Goal: Navigation & Orientation: Find specific page/section

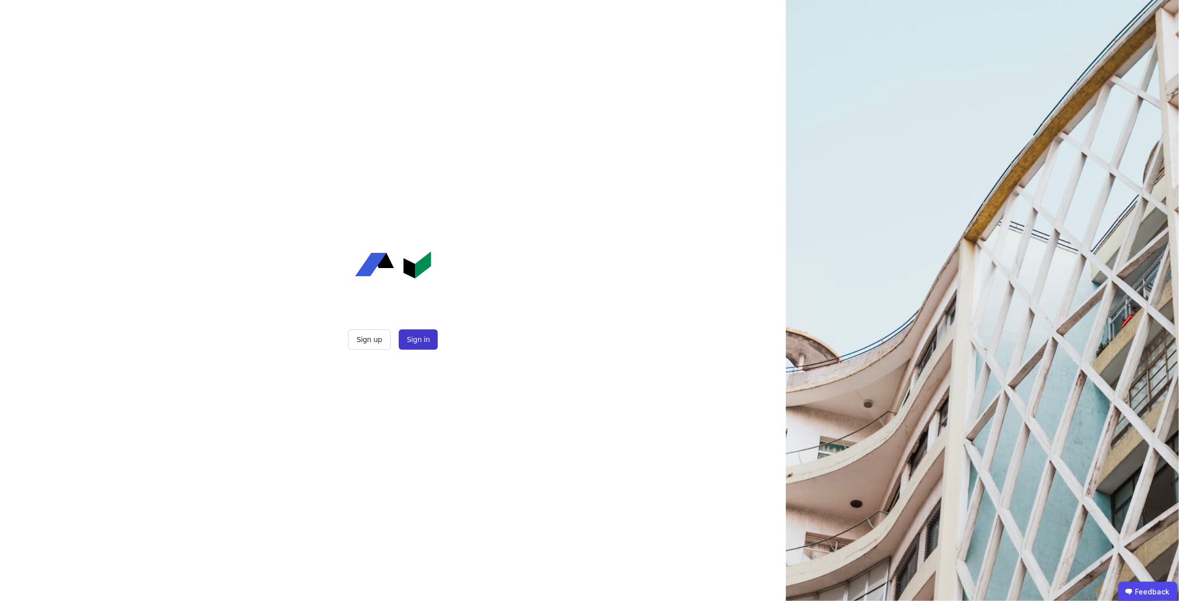
click at [421, 337] on button "Sign in" at bounding box center [418, 339] width 39 height 20
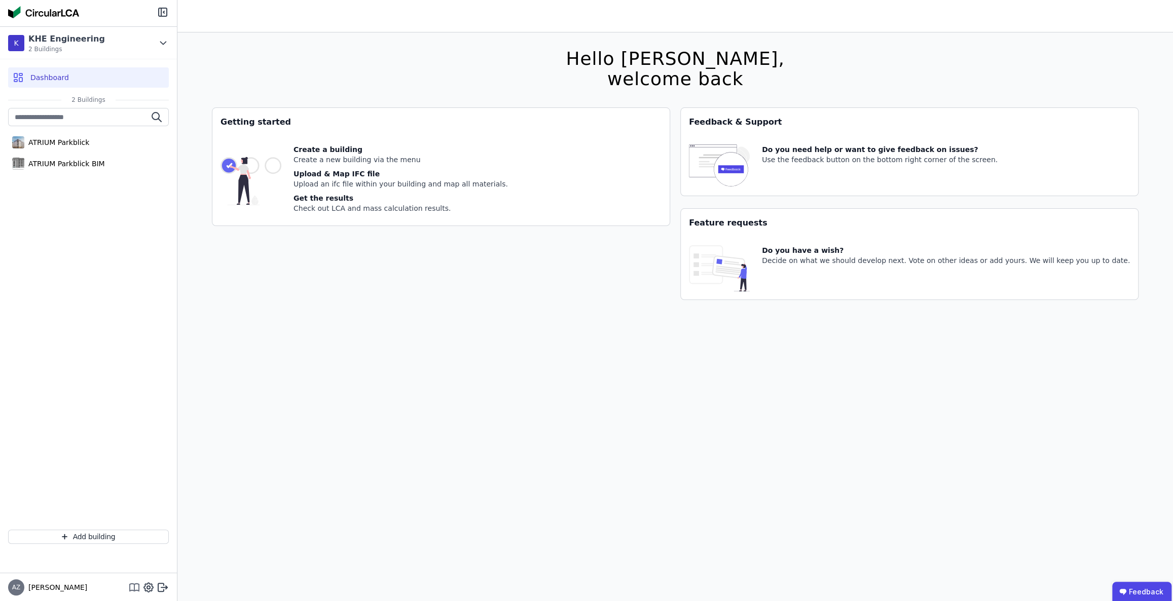
click at [132, 585] on icon at bounding box center [134, 587] width 12 height 12
click at [149, 590] on icon at bounding box center [148, 587] width 12 height 12
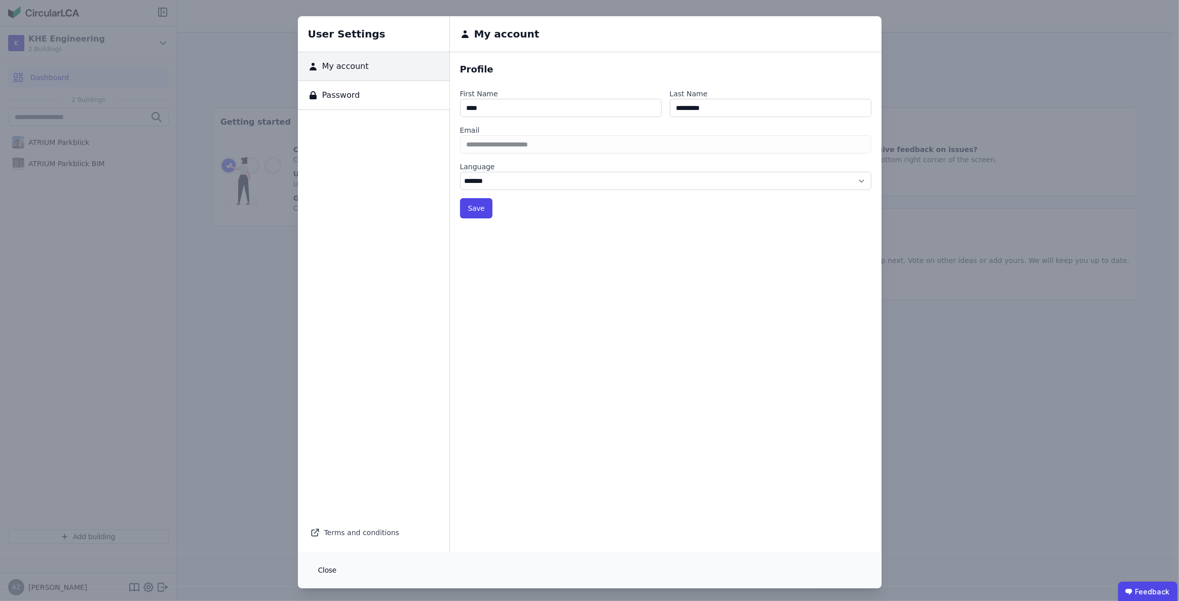
click at [324, 570] on button "Close" at bounding box center [327, 570] width 34 height 20
